Goal: Information Seeking & Learning: Learn about a topic

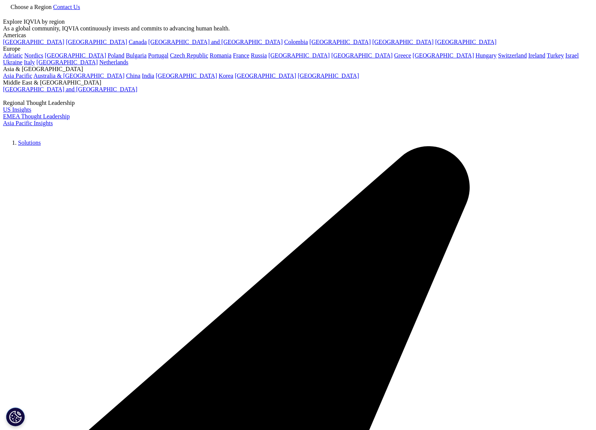
checkbox input "true"
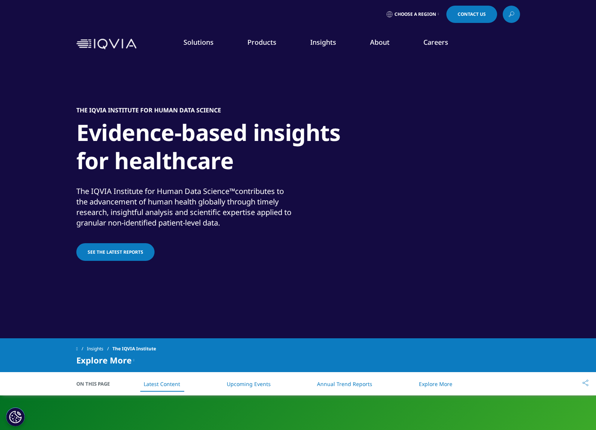
scroll to position [140, 0]
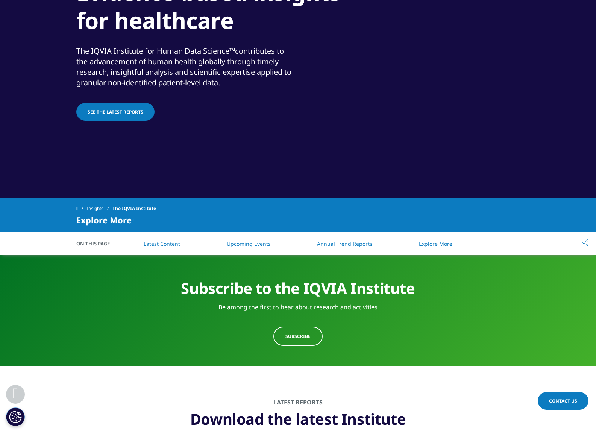
click at [125, 112] on span "See the latest reports" at bounding box center [116, 112] width 56 height 6
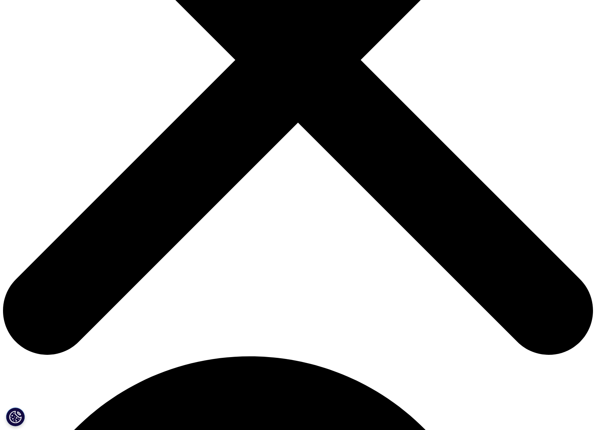
scroll to position [264, 0]
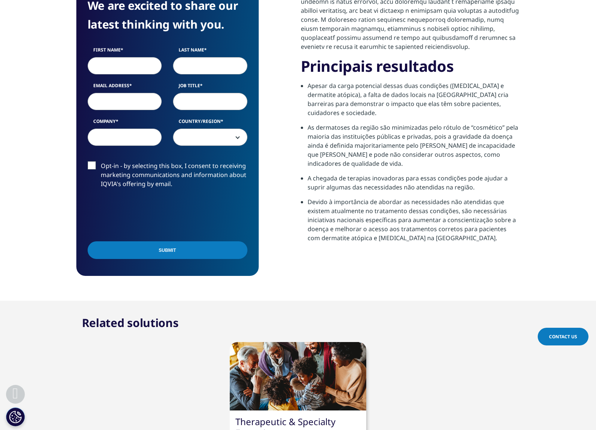
scroll to position [406, 0]
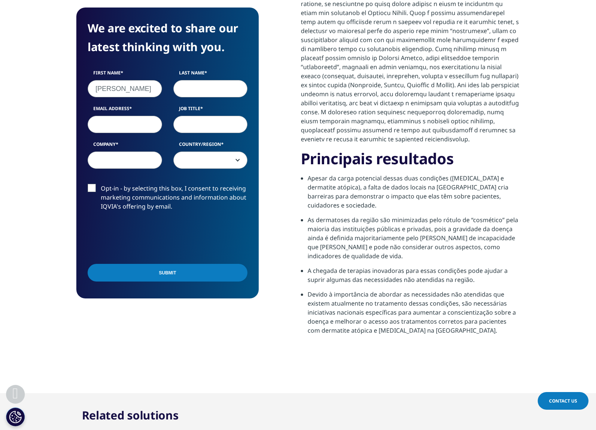
type input "Ivan"
type input "Alves"
type input "ivan.alves@vidalongasa.com.br"
type input "CEO"
click at [167, 273] on input "Submit" at bounding box center [168, 273] width 160 height 18
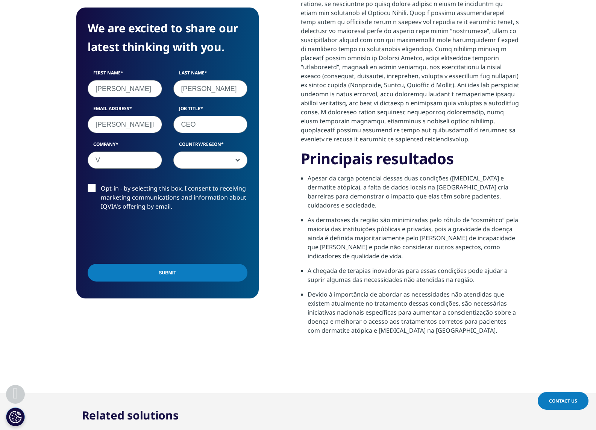
scroll to position [299, 182]
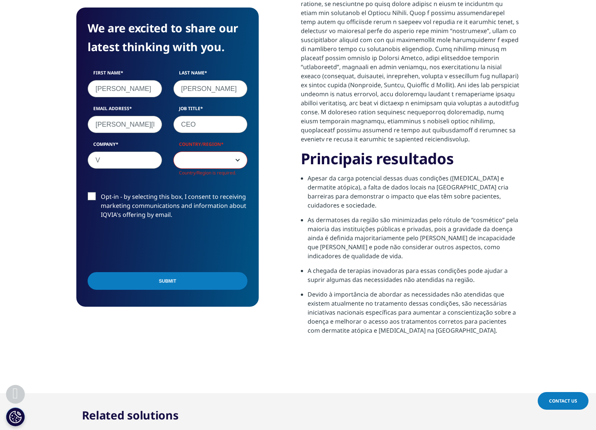
drag, startPoint x: 125, startPoint y: 169, endPoint x: 120, endPoint y: 163, distance: 8.0
click at [125, 168] on div "Company V" at bounding box center [125, 159] width 86 height 36
type input "Vida Longa SA"
click at [190, 165] on span at bounding box center [211, 160] width 74 height 17
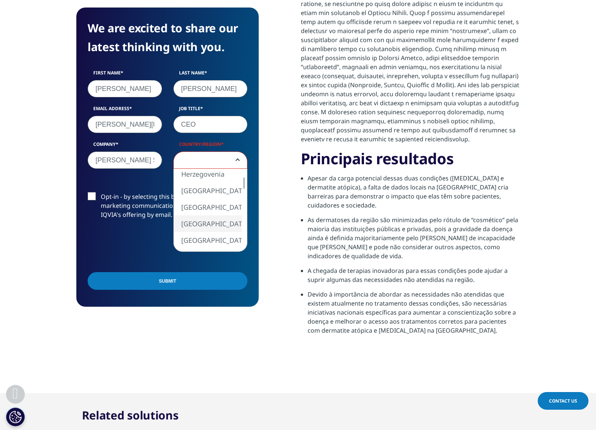
select select "[GEOGRAPHIC_DATA]"
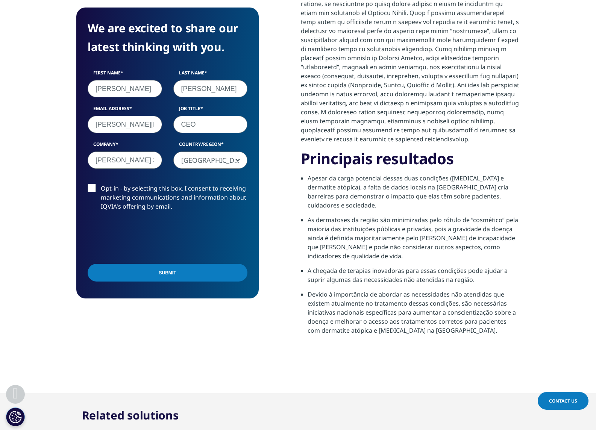
scroll to position [291, 182]
click at [93, 188] on label "Opt-in - by selecting this box, I consent to receiving marketing communications…" at bounding box center [168, 199] width 160 height 31
click at [101, 184] on input "Opt-in - by selecting this box, I consent to receiving marketing communications…" at bounding box center [101, 184] width 0 height 0
click at [169, 270] on input "Submit" at bounding box center [168, 273] width 160 height 18
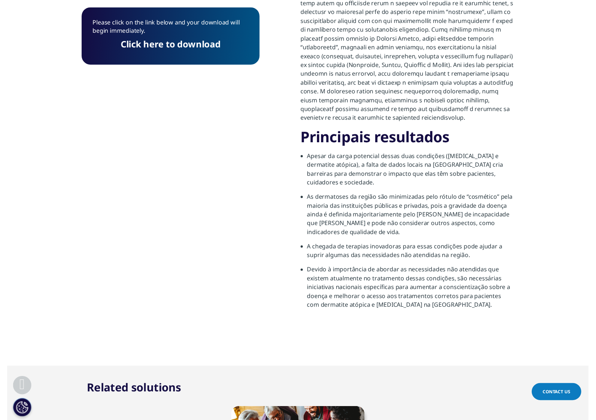
scroll to position [59, 182]
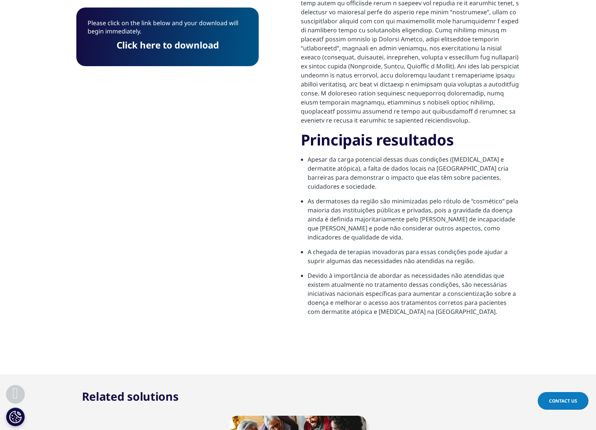
click at [175, 49] on link "Click here to download" at bounding box center [168, 45] width 102 height 12
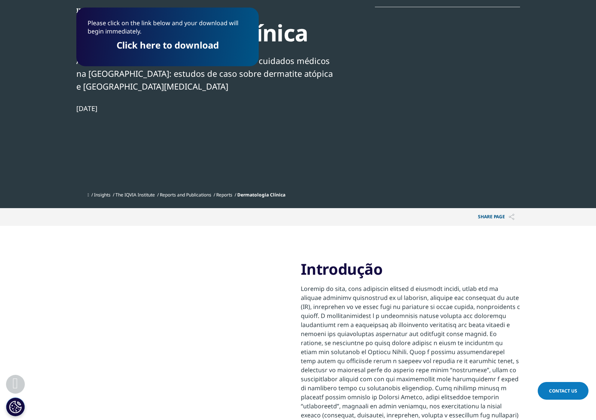
scroll to position [0, 0]
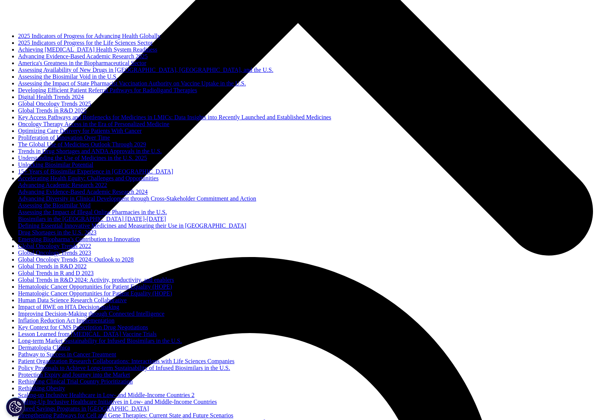
scroll to position [1311, 0]
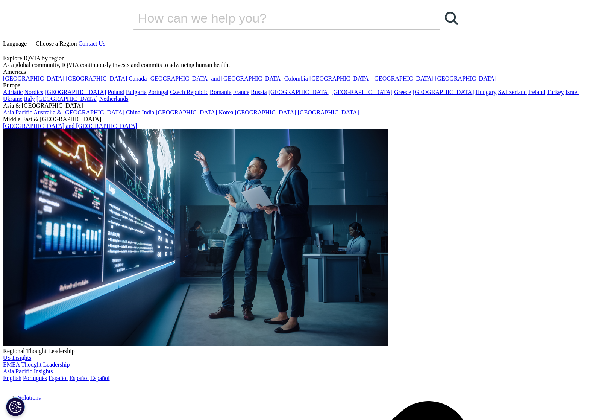
scroll to position [448, 444]
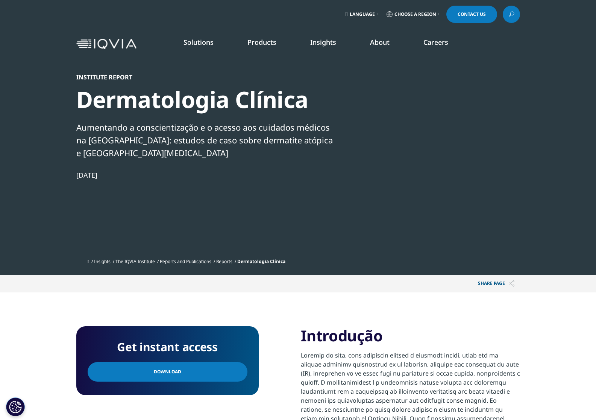
click at [398, 68] on div "Institute Report Dermatologia Clínica Aumentando a conscientização e o acesso a…" at bounding box center [298, 137] width 444 height 275
click at [397, 69] on div "Institute Report Dermatologia Clínica Aumentando a conscientização e o acesso a…" at bounding box center [298, 137] width 444 height 275
click at [432, 15] on span "Choose a Region" at bounding box center [416, 14] width 42 height 6
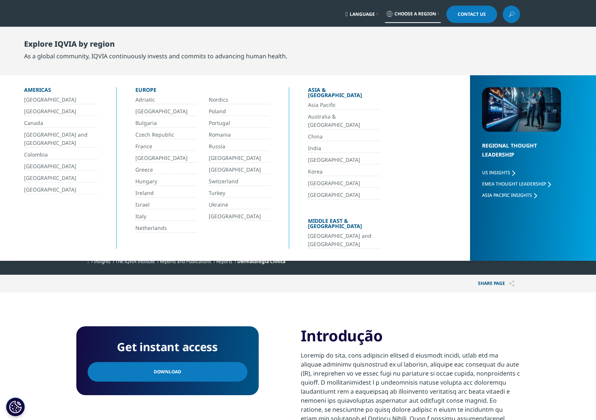
click at [30, 111] on link "[GEOGRAPHIC_DATA]" at bounding box center [60, 111] width 73 height 9
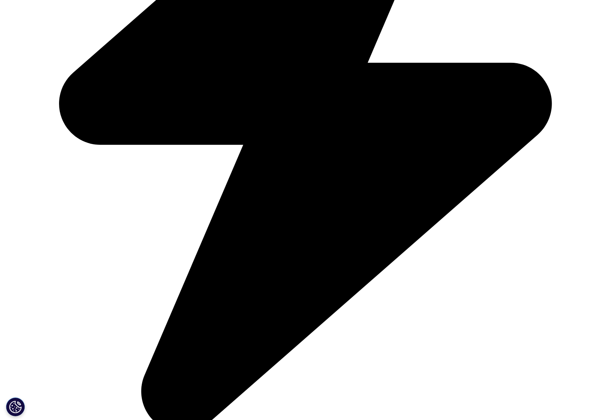
scroll to position [15, 0]
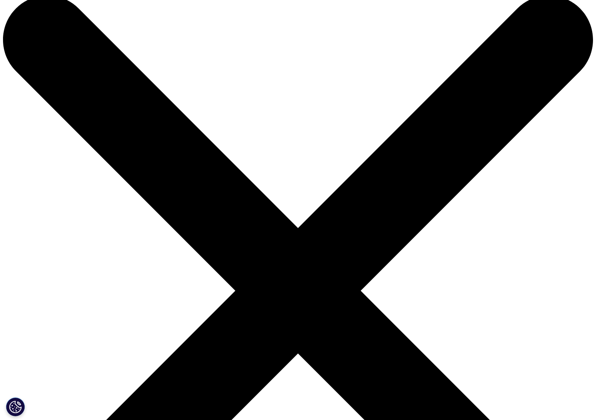
scroll to position [82, 0]
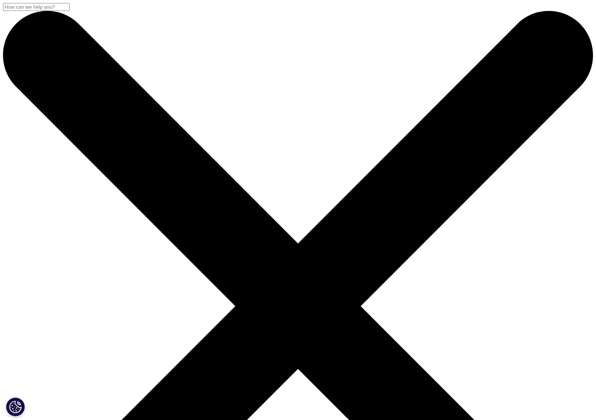
click at [70, 11] on input "Pesquisar" at bounding box center [36, 7] width 67 height 8
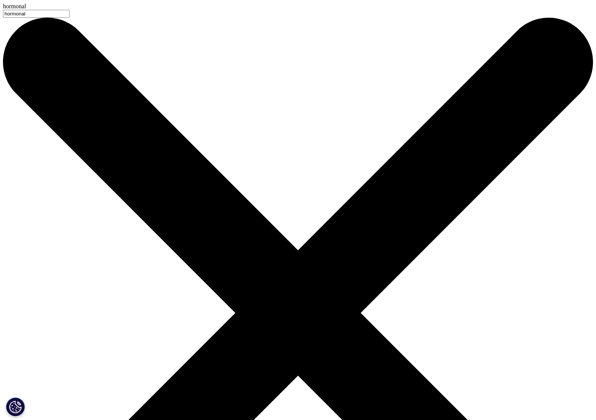
type input "hormonal"
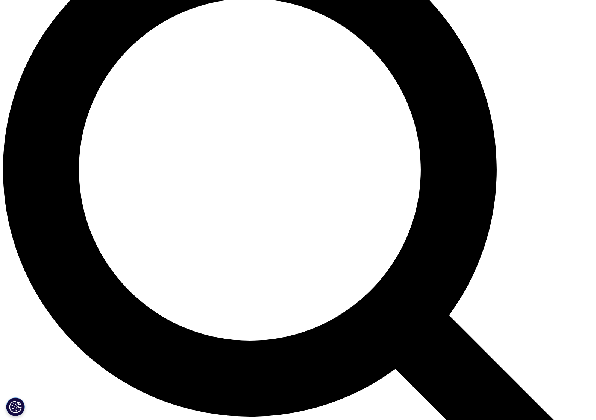
scroll to position [728, 0]
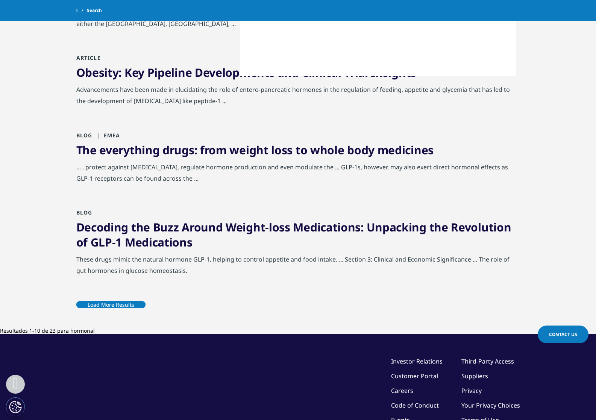
click at [146, 314] on link "Load More Results" at bounding box center [110, 304] width 69 height 18
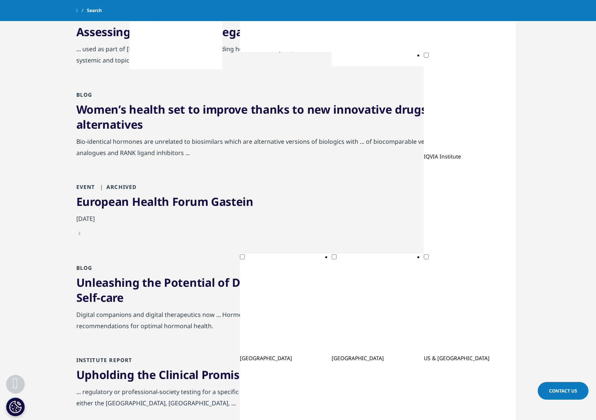
scroll to position [0, 0]
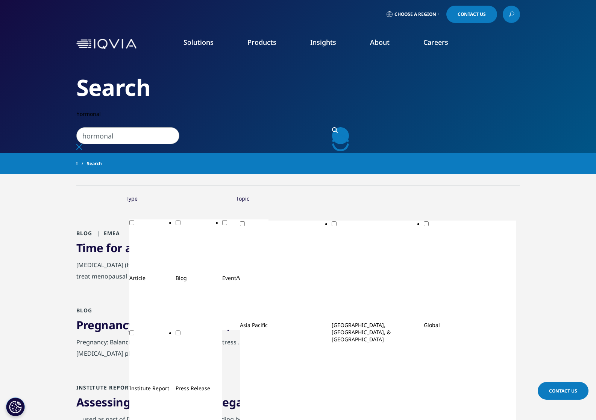
click at [126, 127] on input "hormonal" at bounding box center [127, 135] width 103 height 17
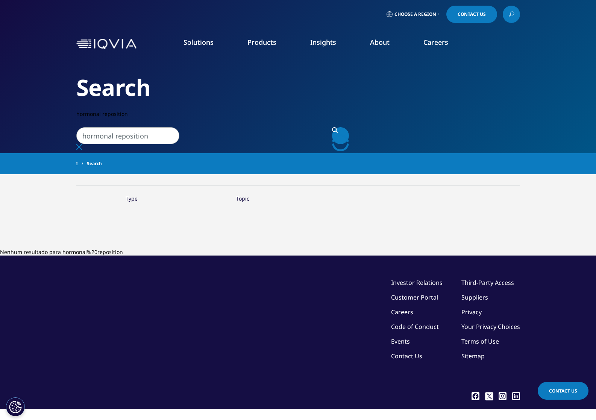
click at [338, 127] on icon "Search" at bounding box center [335, 130] width 6 height 6
drag, startPoint x: 163, startPoint y: 121, endPoint x: 52, endPoint y: 97, distance: 113.9
click at [52, 97] on div "Clear Search Loading Choose a Region Contact Us" at bounding box center [298, 224] width 596 height 448
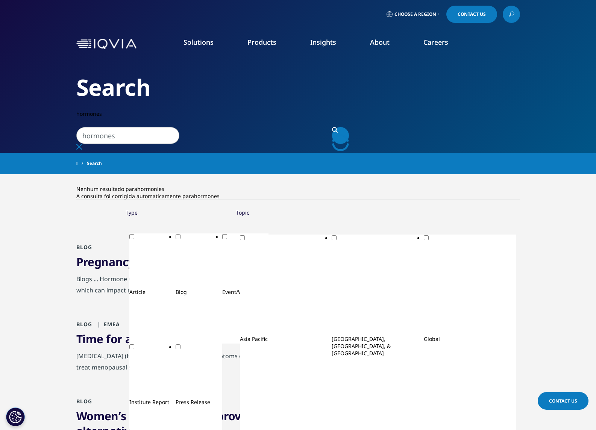
drag, startPoint x: 120, startPoint y: 118, endPoint x: 44, endPoint y: 104, distance: 77.8
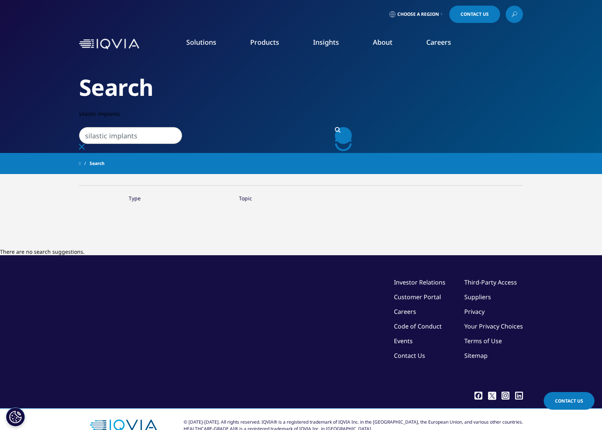
drag, startPoint x: 113, startPoint y: 118, endPoint x: 76, endPoint y: 113, distance: 36.9
click at [74, 114] on div "Clear Search Loading Choose a Region Contact Us" at bounding box center [301, 224] width 602 height 448
type input "implants"
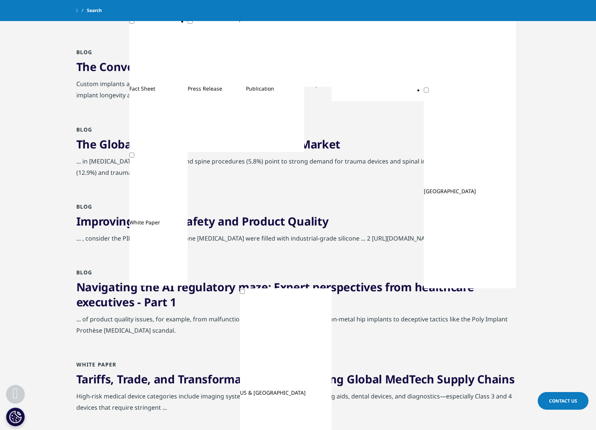
scroll to position [316, 0]
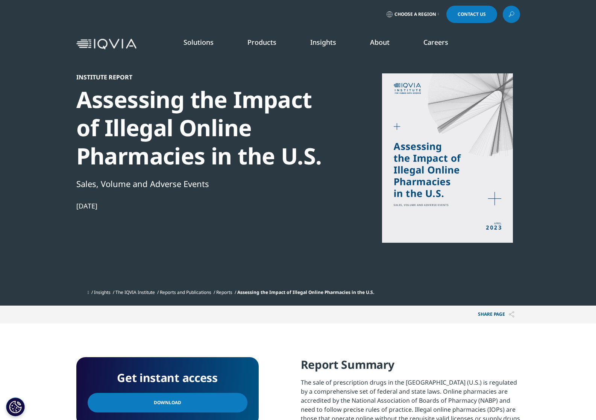
scroll to position [64, 0]
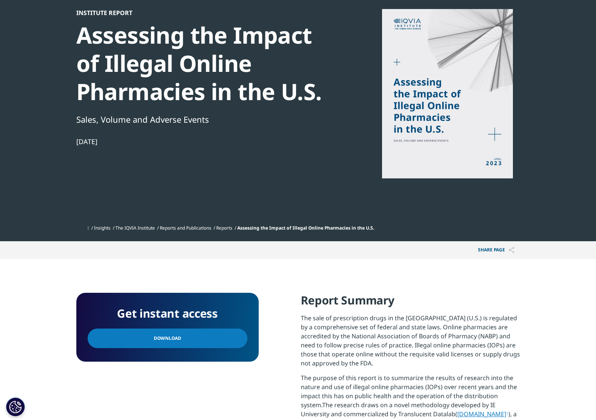
click at [188, 338] on link "Download" at bounding box center [168, 338] width 160 height 20
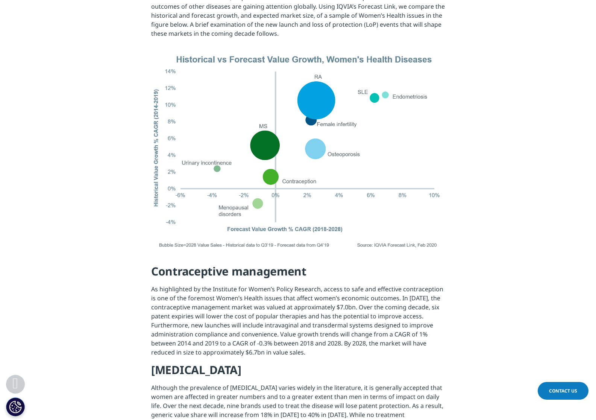
scroll to position [287, 0]
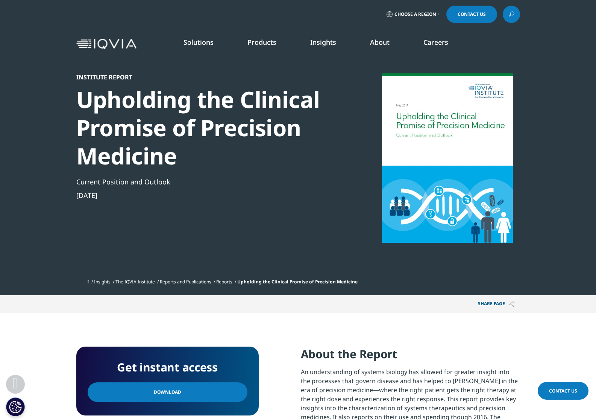
scroll to position [146, 0]
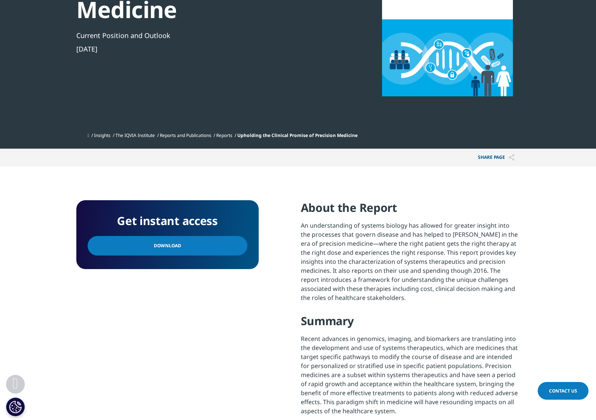
click at [171, 247] on span "Download" at bounding box center [167, 246] width 27 height 8
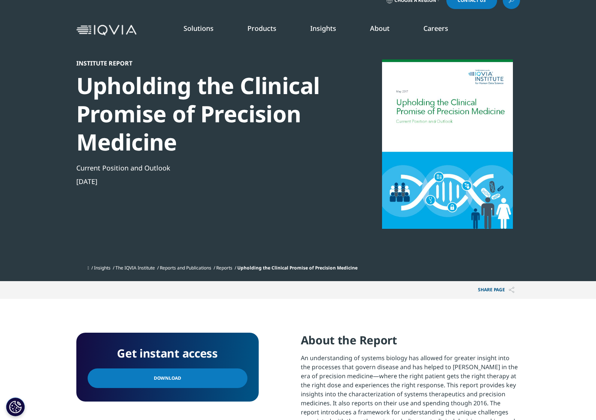
scroll to position [0, 0]
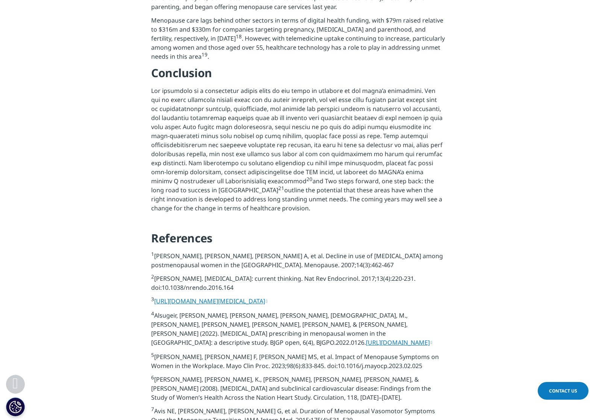
scroll to position [1423, 0]
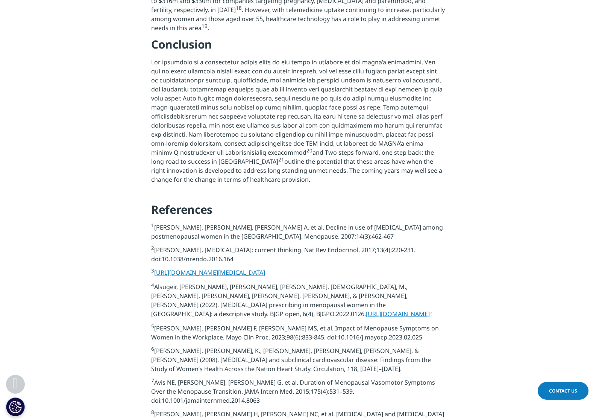
click at [262, 276] on link "[URL][DOMAIN_NAME][MEDICAL_DATA]" at bounding box center [210, 272] width 113 height 8
